Goal: Transaction & Acquisition: Purchase product/service

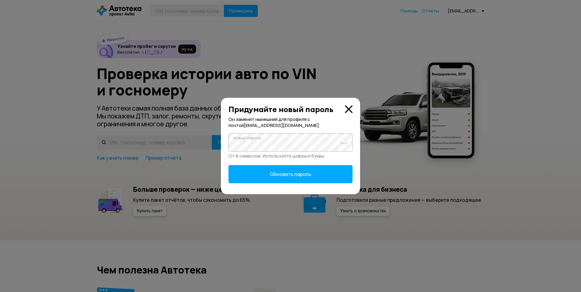
click at [343, 143] on span at bounding box center [345, 142] width 8 height 4
click at [286, 173] on span "Обновить пароль" at bounding box center [290, 174] width 41 height 7
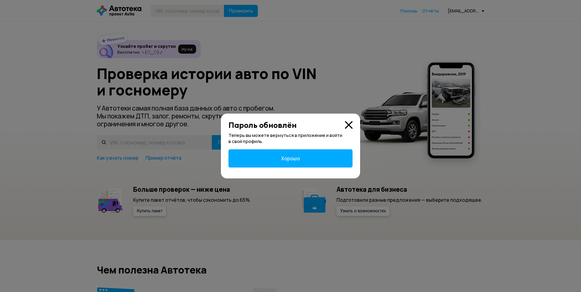
click at [291, 157] on span "Хорошо" at bounding box center [290, 158] width 19 height 7
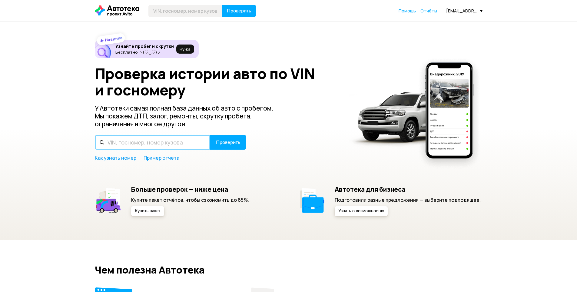
click at [128, 143] on input "text" at bounding box center [152, 142] width 115 height 15
type input "ХУ391977"
click at [225, 141] on span "Проверить" at bounding box center [228, 142] width 24 height 5
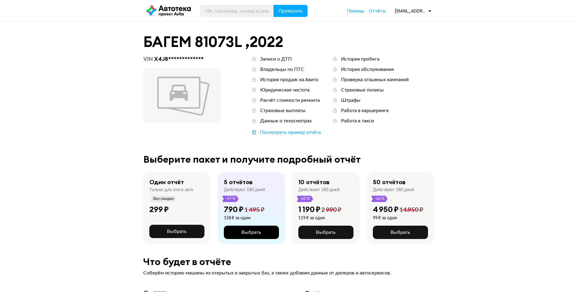
click at [242, 234] on span "Выбрать" at bounding box center [251, 232] width 20 height 5
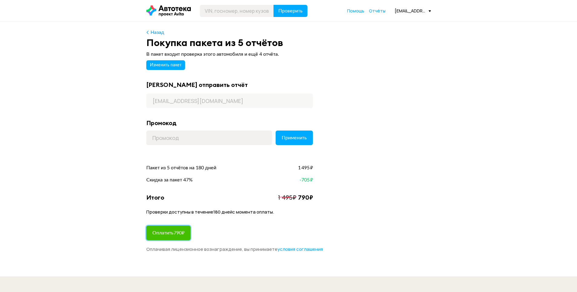
click at [171, 233] on span "Оплатить 790 ₽" at bounding box center [168, 232] width 32 height 5
